Goal: Navigation & Orientation: Find specific page/section

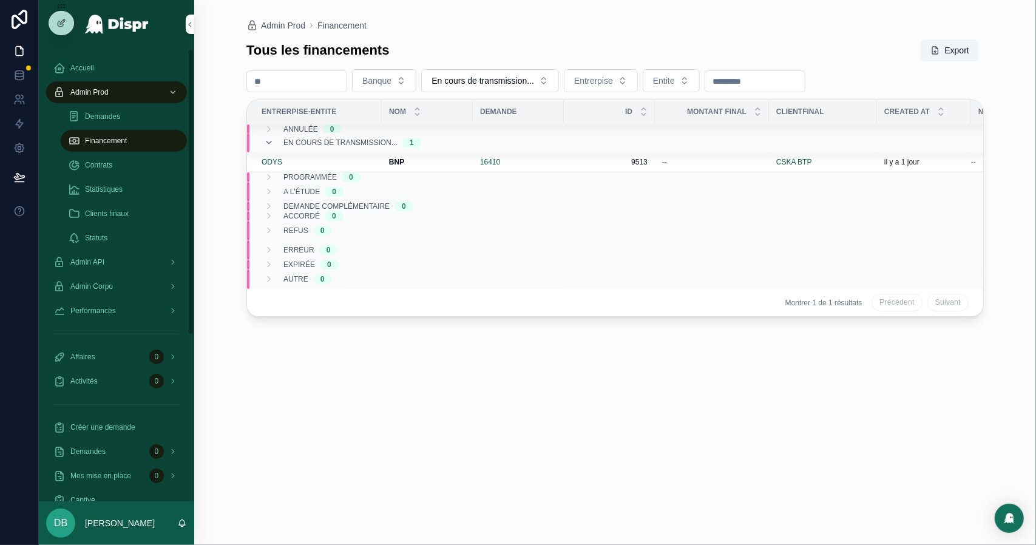
click at [120, 193] on span "Statistiques" at bounding box center [104, 189] width 38 height 10
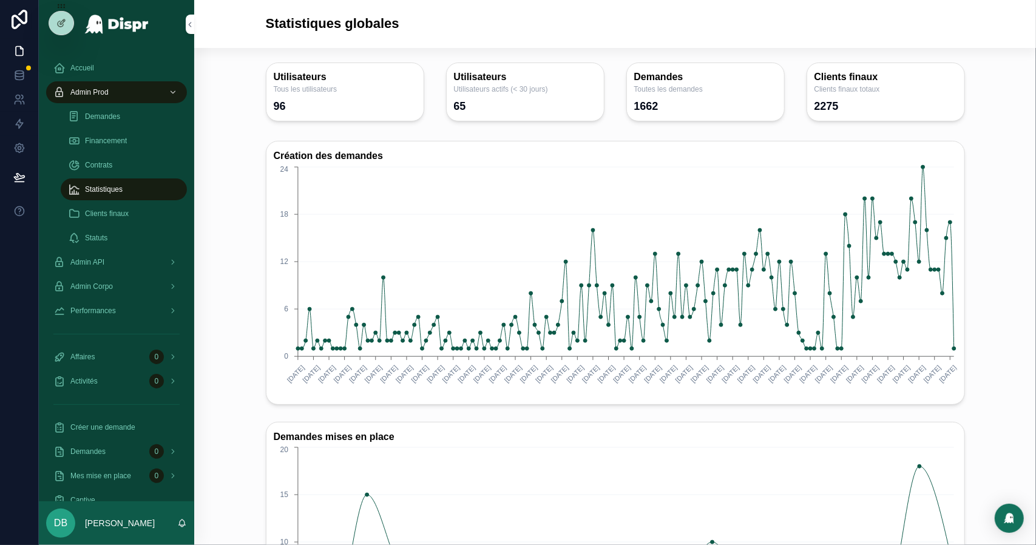
click at [116, 139] on span "Financement" at bounding box center [106, 141] width 42 height 10
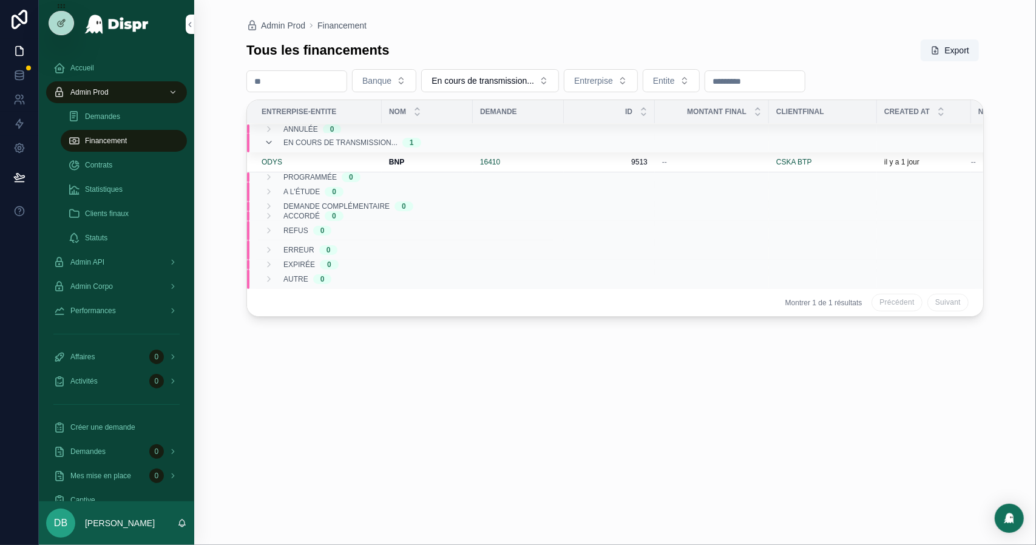
click at [119, 183] on div "Statistiques" at bounding box center [124, 189] width 112 height 19
